Goal: Find specific page/section: Find specific page/section

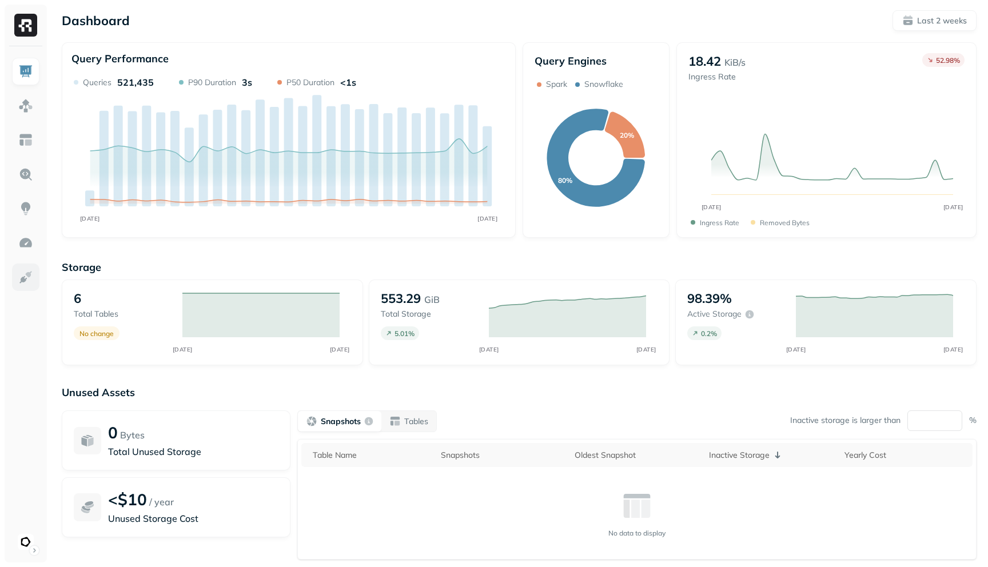
click at [21, 274] on img at bounding box center [25, 277] width 15 height 15
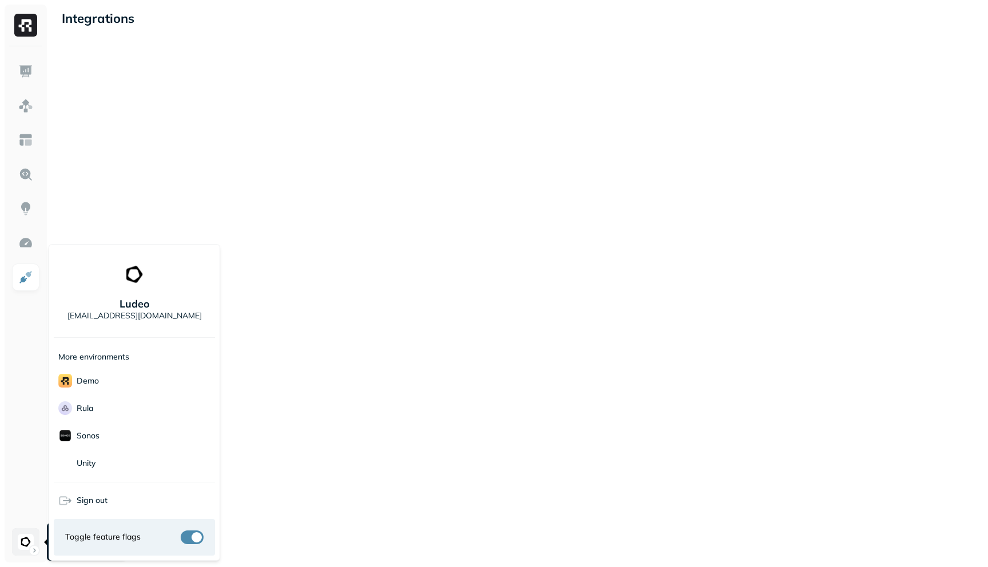
click at [19, 540] on html "Integrations 06 Account Settings Ludeo Account Settings Ludeo Ludeo [EMAIL_ADDR…" at bounding box center [494, 283] width 988 height 567
click at [4, 386] on html "Integrations 06 Ludeo [EMAIL_ADDRESS][DOMAIN_NAME] More environments demo Rula …" at bounding box center [494, 283] width 988 height 567
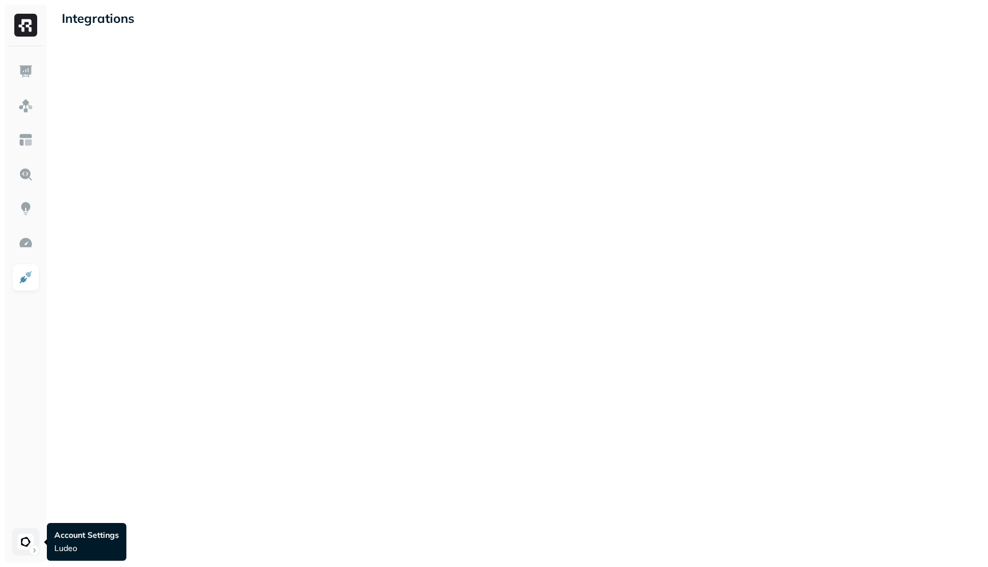
click at [25, 537] on html "Integrations 06 Account Settings Ludeo Account Settings Ludeo" at bounding box center [494, 283] width 988 height 567
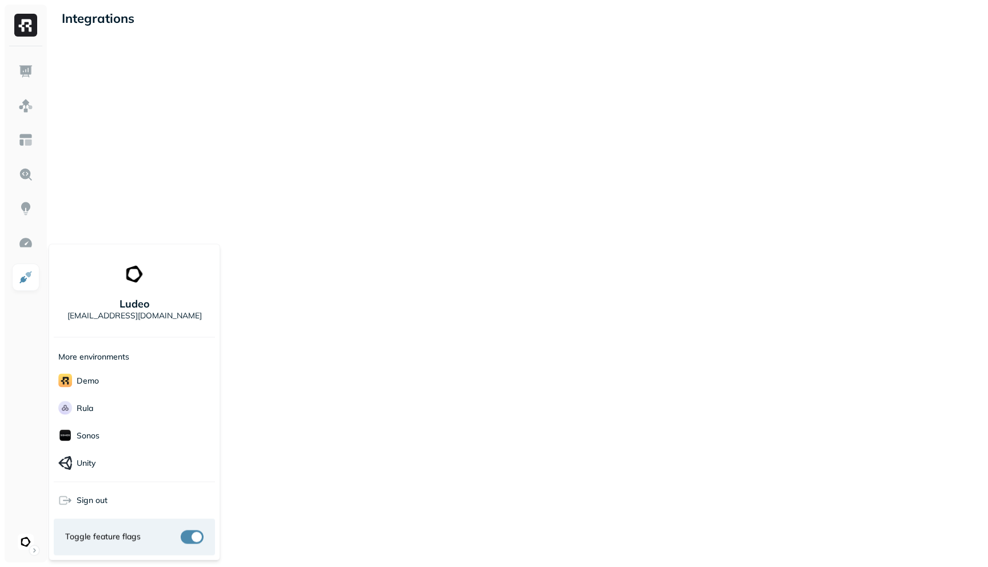
click at [22, 114] on html "Integrations 06 Ludeo [EMAIL_ADDRESS][DOMAIN_NAME] More environments demo Rula …" at bounding box center [494, 283] width 988 height 567
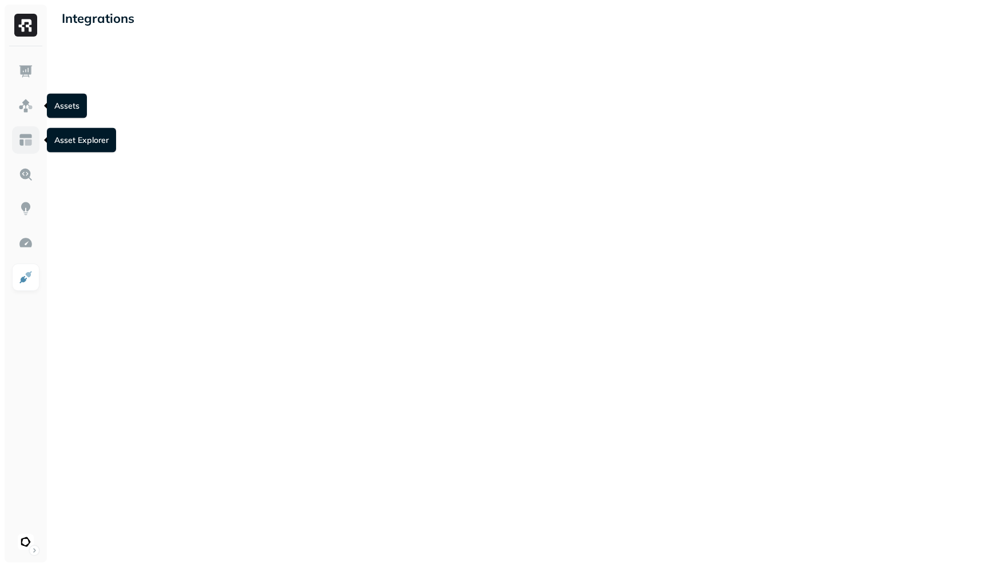
click at [21, 133] on img at bounding box center [25, 140] width 15 height 15
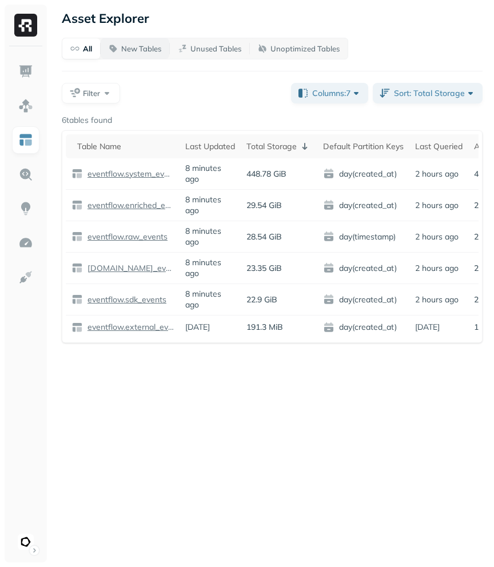
click at [134, 45] on p "New Tables" at bounding box center [141, 48] width 40 height 11
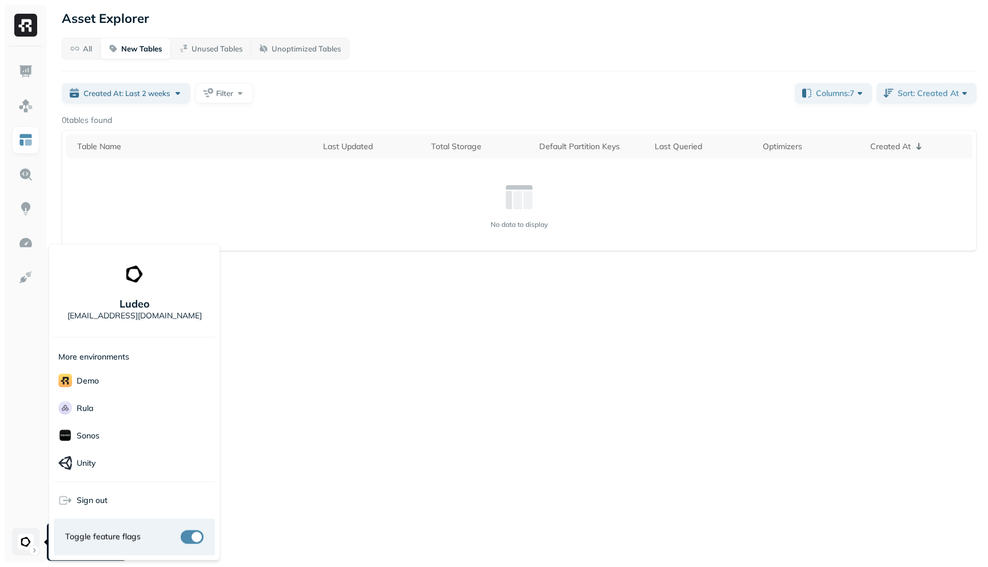
click at [23, 543] on html "Asset Explorer All New Tables Unused Tables Unoptimized Tables Created At: Last…" at bounding box center [494, 283] width 988 height 567
click at [253, 436] on html "Asset Explorer All New Tables Unused Tables Unoptimized Tables Created At: Last…" at bounding box center [494, 283] width 988 height 567
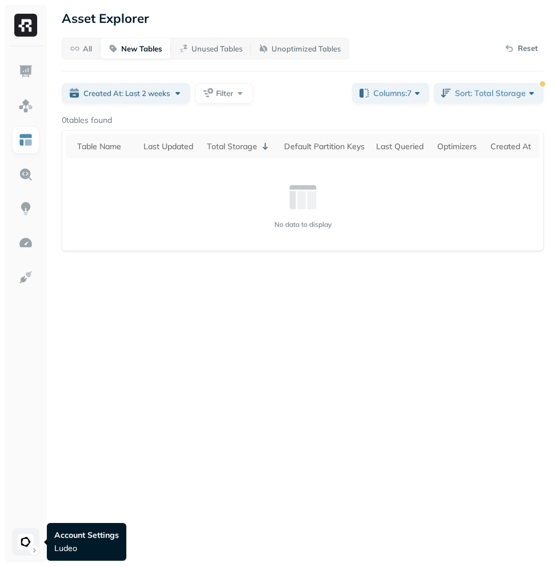
click at [27, 540] on html "Asset Explorer All New Tables Unused Tables Unoptimized Tables Reset Created At…" at bounding box center [277, 283] width 555 height 567
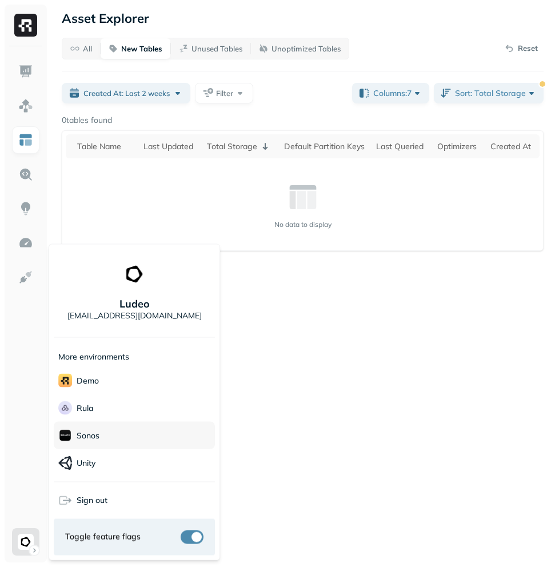
click at [72, 436] on span "Sonos" at bounding box center [78, 436] width 41 height 14
